Goal: Contribute content

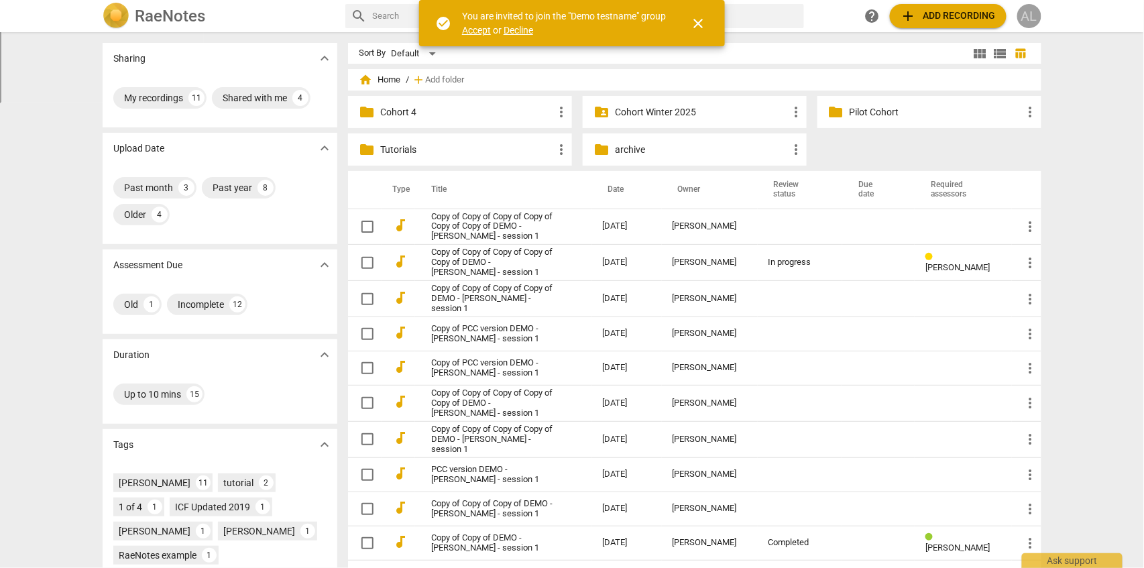
click at [1036, 16] on div "AL" at bounding box center [1029, 16] width 24 height 24
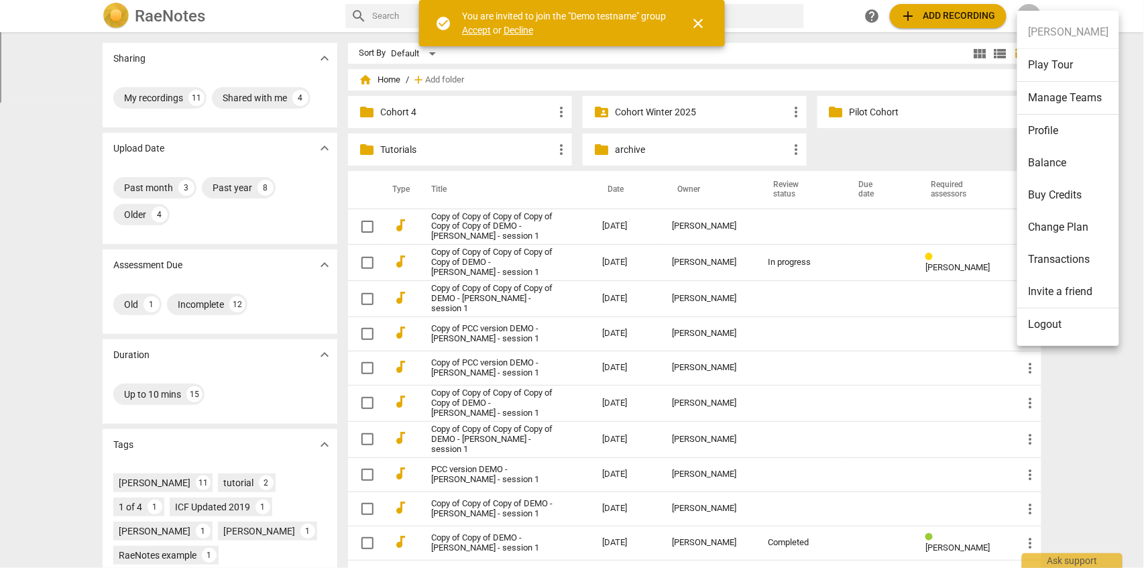
click at [1056, 128] on li "Profile" at bounding box center [1068, 131] width 102 height 32
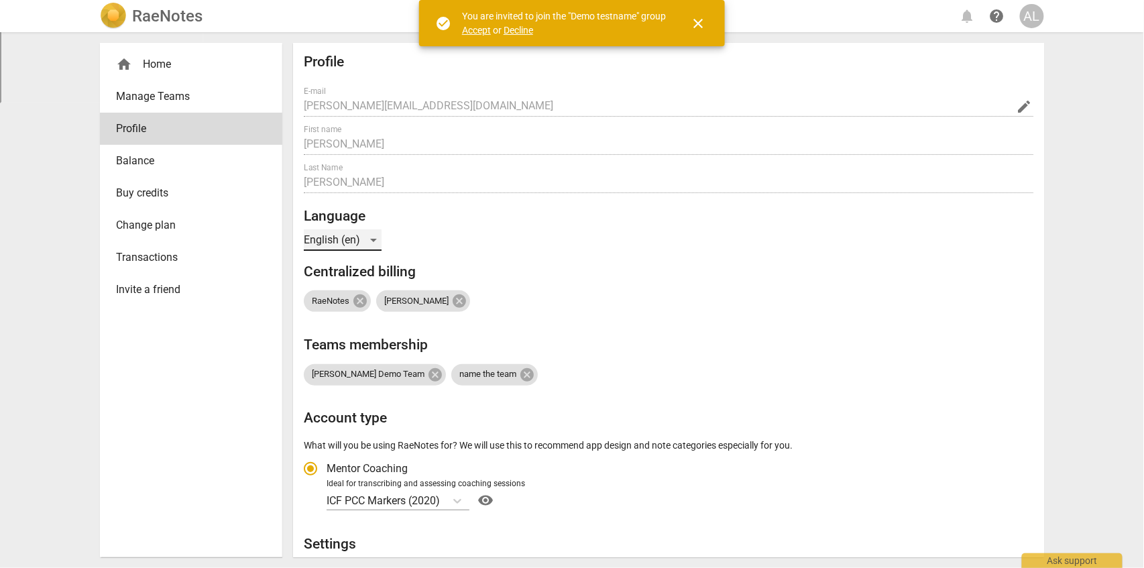
click at [376, 240] on div "English (en)" at bounding box center [343, 239] width 78 height 21
click at [602, 240] on div at bounding box center [572, 284] width 1144 height 568
click at [175, 135] on span "Profile" at bounding box center [185, 129] width 139 height 16
radio input "false"
click at [140, 59] on div "home Home" at bounding box center [185, 64] width 139 height 16
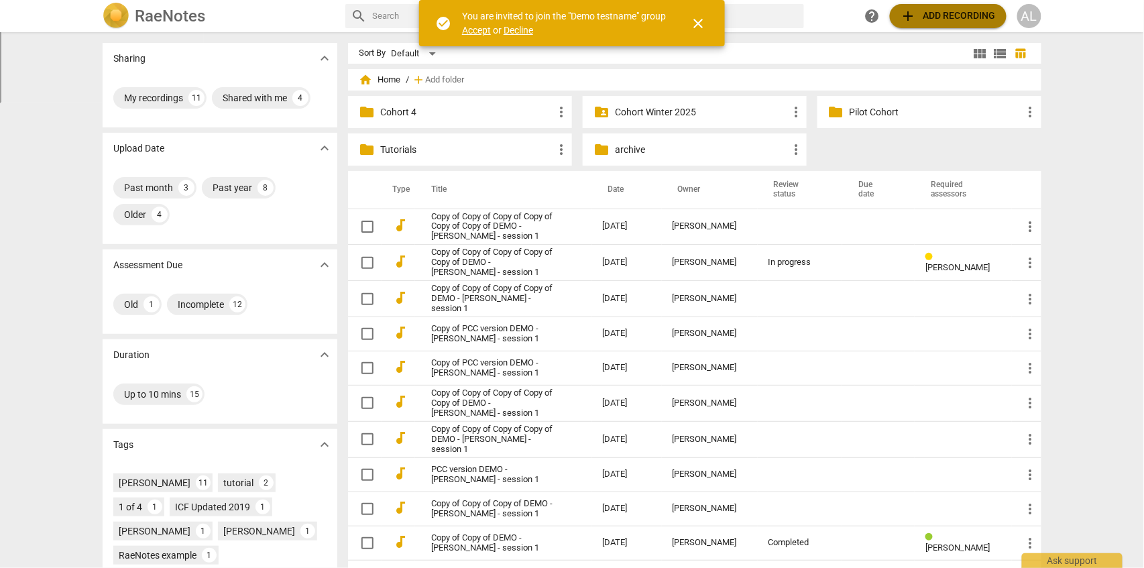
click at [948, 13] on span "add Add recording" at bounding box center [948, 16] width 95 height 16
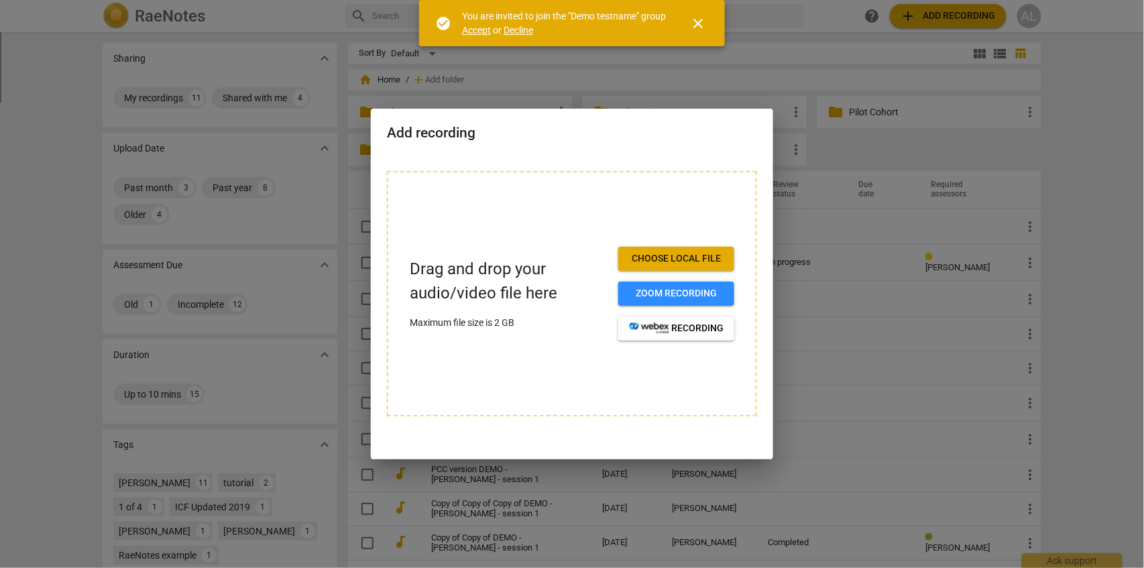
click at [680, 262] on span "Choose local file" at bounding box center [676, 258] width 95 height 13
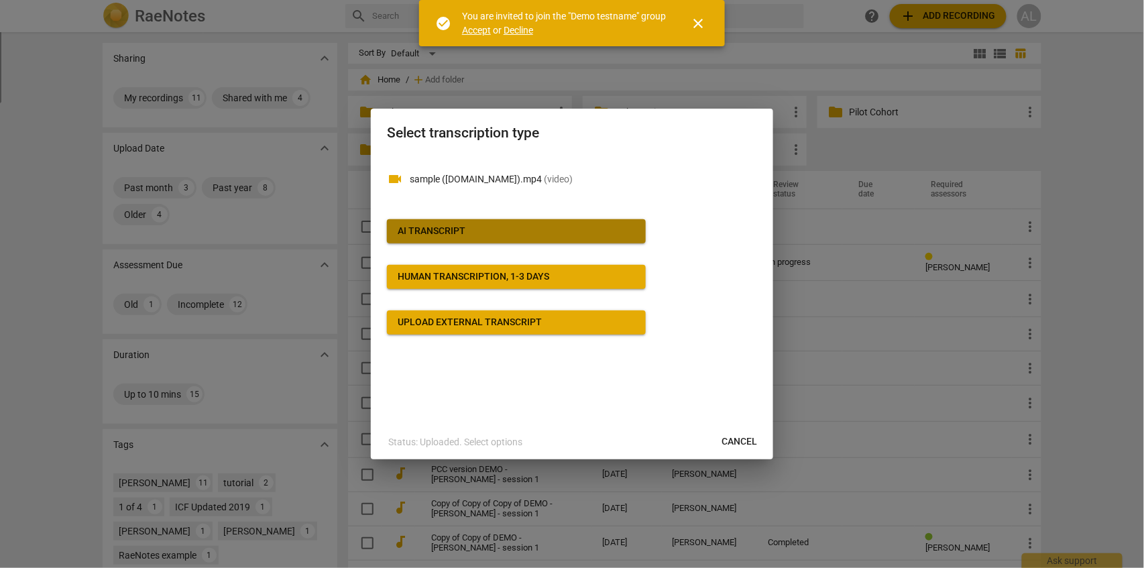
click at [459, 231] on div "AI Transcript" at bounding box center [432, 231] width 68 height 13
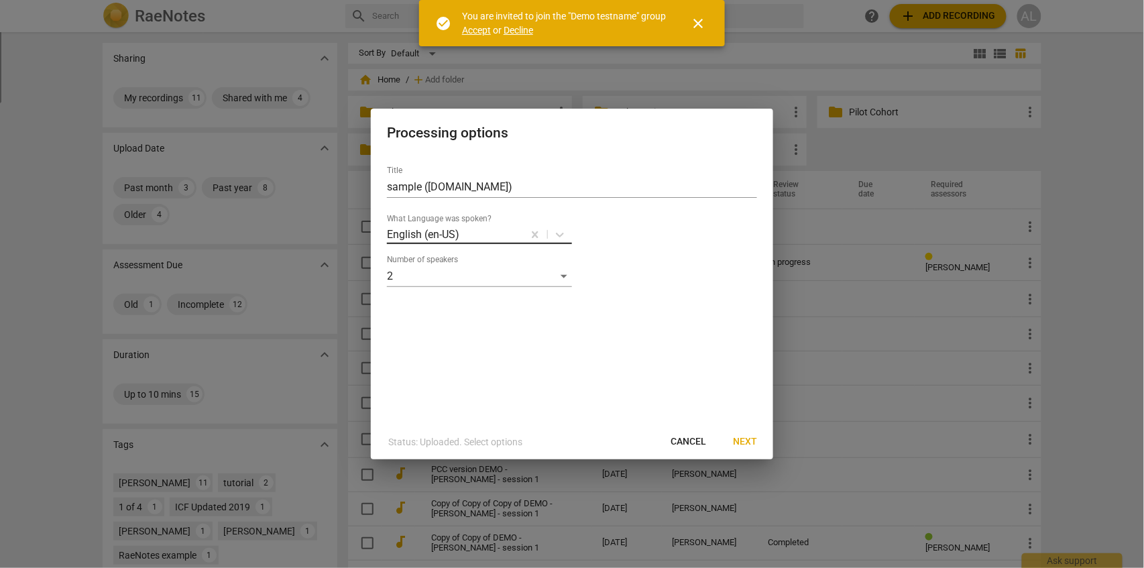
click at [465, 239] on div at bounding box center [491, 234] width 61 height 15
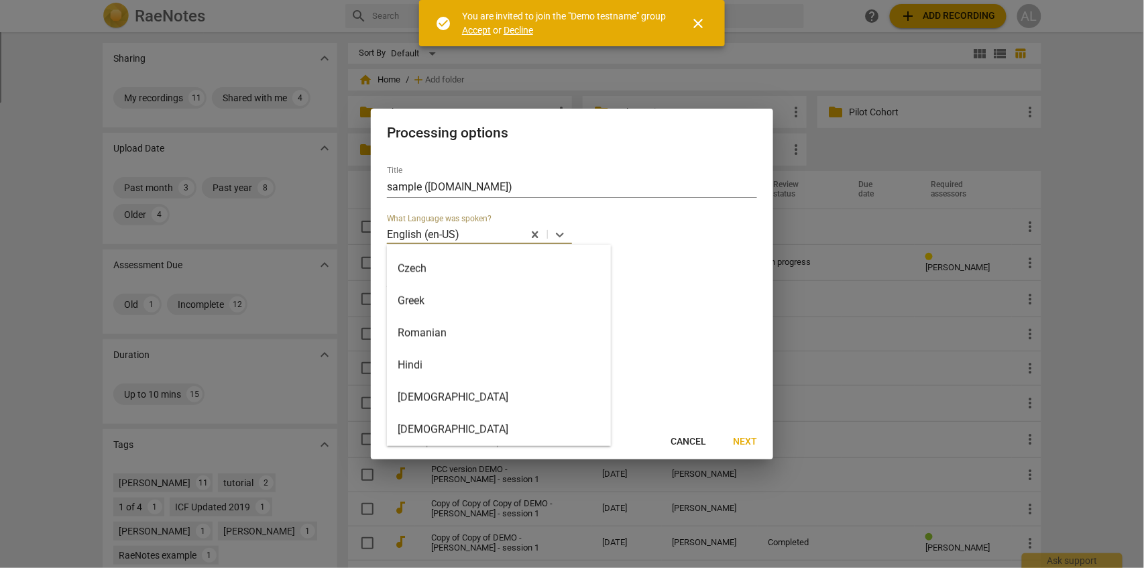
scroll to position [770, 0]
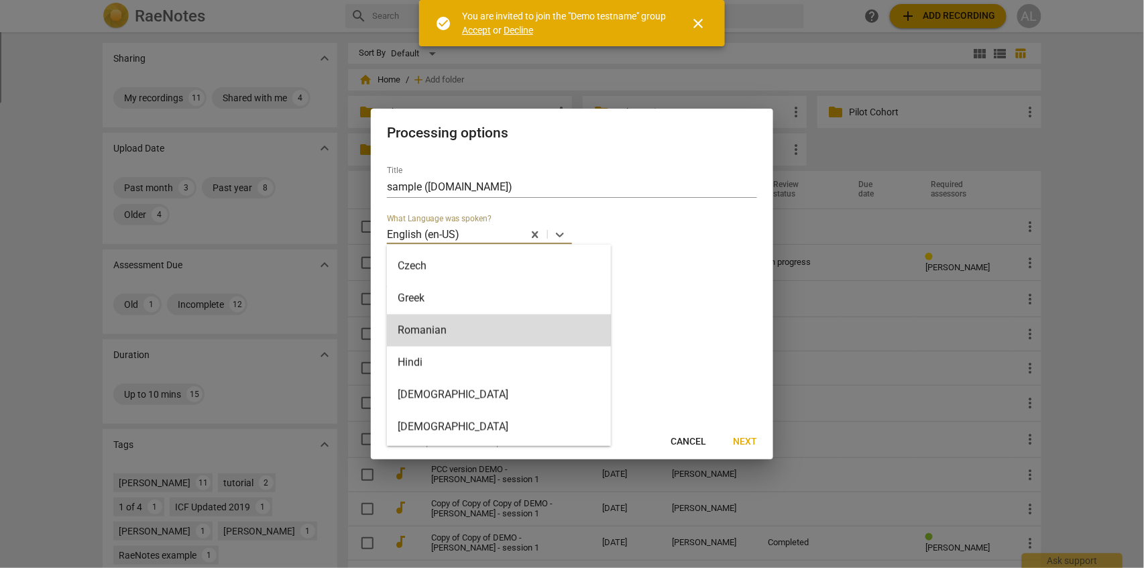
drag, startPoint x: 703, startPoint y: 438, endPoint x: 618, endPoint y: 37, distance: 409.8
click at [703, 439] on span "Cancel" at bounding box center [689, 441] width 36 height 13
